Goal: Task Accomplishment & Management: Use online tool/utility

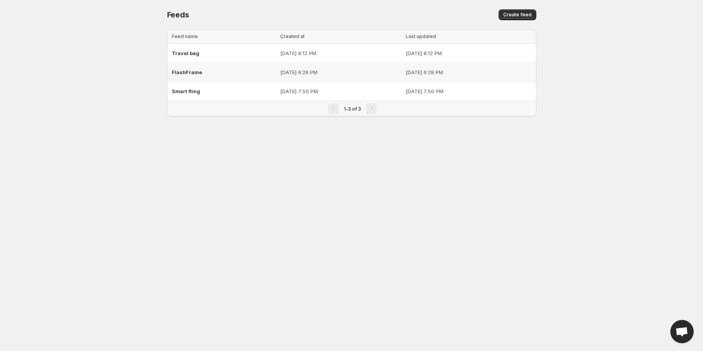
drag, startPoint x: 197, startPoint y: 78, endPoint x: 166, endPoint y: 89, distance: 33.6
click at [163, 87] on div "Loading tables… Loading tables… Feed name Created at Last updated Select all 3 …" at bounding box center [349, 79] width 376 height 112
click at [190, 72] on span "FlashFrame" at bounding box center [187, 72] width 30 height 6
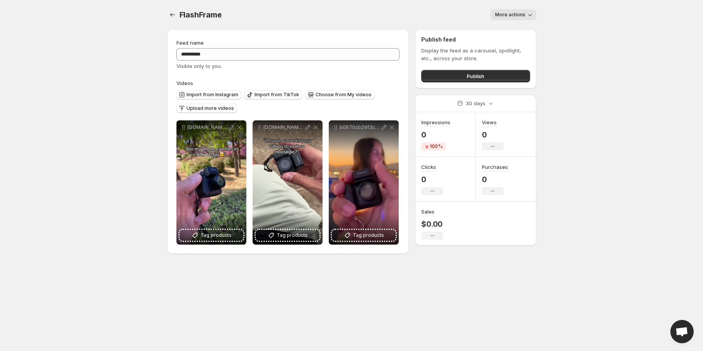
click at [166, 10] on div "**********" at bounding box center [352, 132] width 388 height 264
click at [174, 20] on button "Settings" at bounding box center [172, 14] width 11 height 11
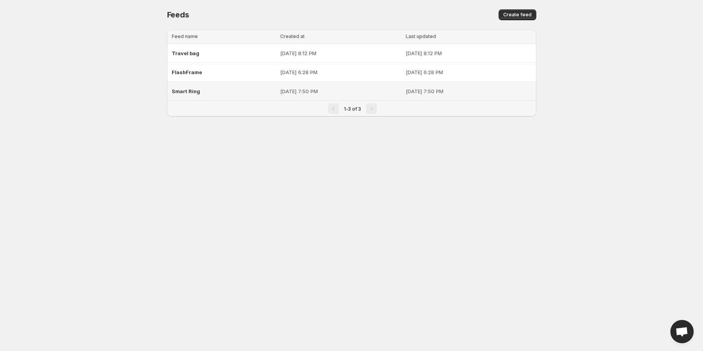
click at [217, 93] on div "Smart Ring" at bounding box center [224, 91] width 104 height 14
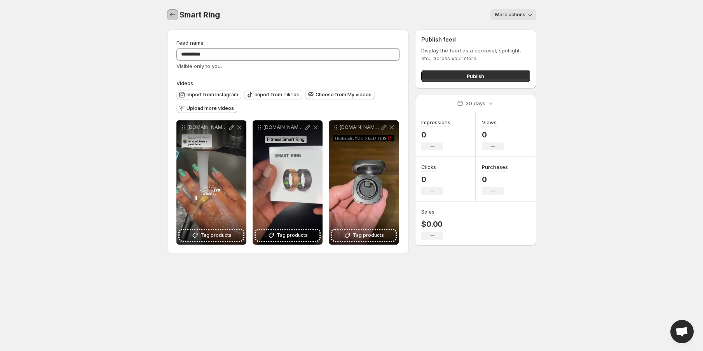
click at [171, 18] on icon "Settings" at bounding box center [173, 15] width 8 height 8
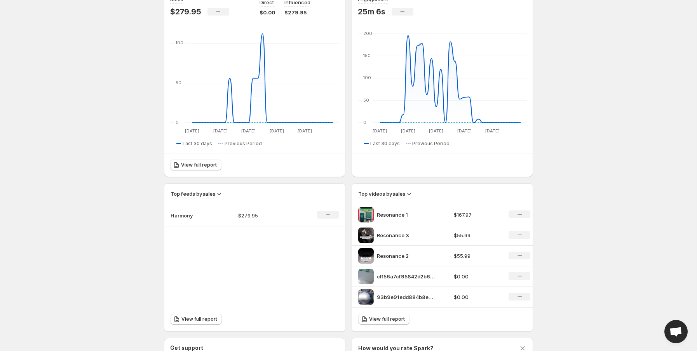
scroll to position [175, 0]
